Goal: Task Accomplishment & Management: Complete application form

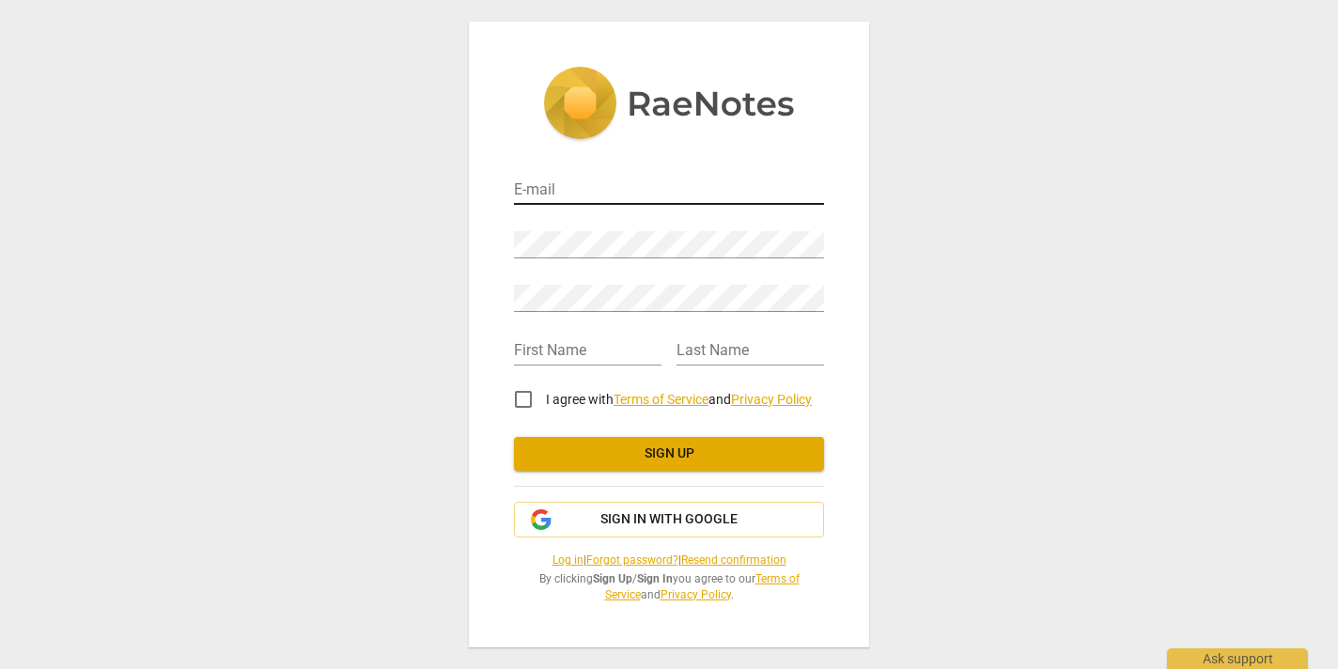
click at [628, 195] on input "email" at bounding box center [669, 191] width 310 height 27
type input "[PERSON_NAME][EMAIL_ADDRESS][DOMAIN_NAME]"
type input "[PERSON_NAME]"
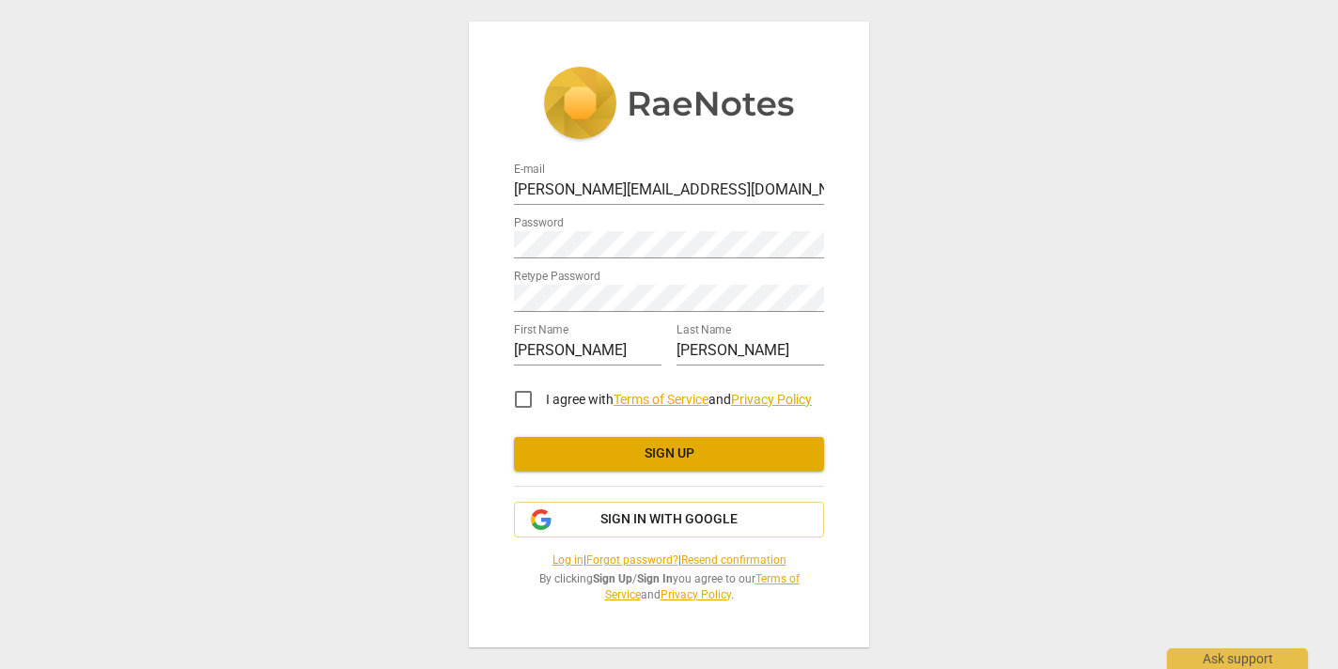
click at [1007, 410] on div "E-mail [PERSON_NAME][EMAIL_ADDRESS][DOMAIN_NAME] Password Retype Password First…" at bounding box center [669, 334] width 1338 height 669
click at [523, 398] on input "I agree with Terms of Service and Privacy Policy" at bounding box center [523, 399] width 45 height 45
checkbox input "true"
click at [606, 465] on button "Sign up" at bounding box center [669, 454] width 310 height 34
